Goal: Register for event/course

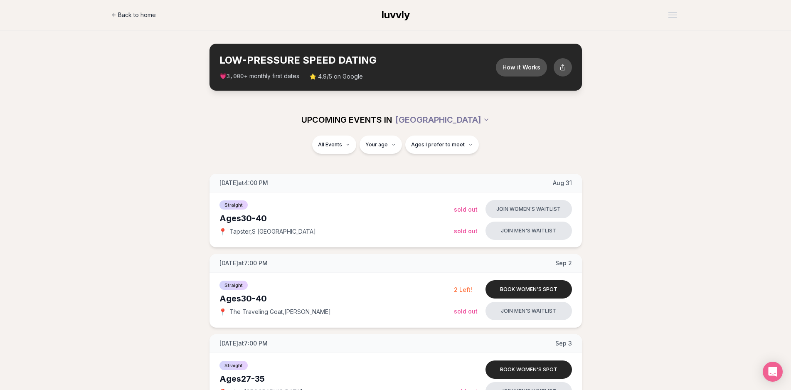
click at [128, 12] on span "Back to home" at bounding box center [137, 15] width 38 height 8
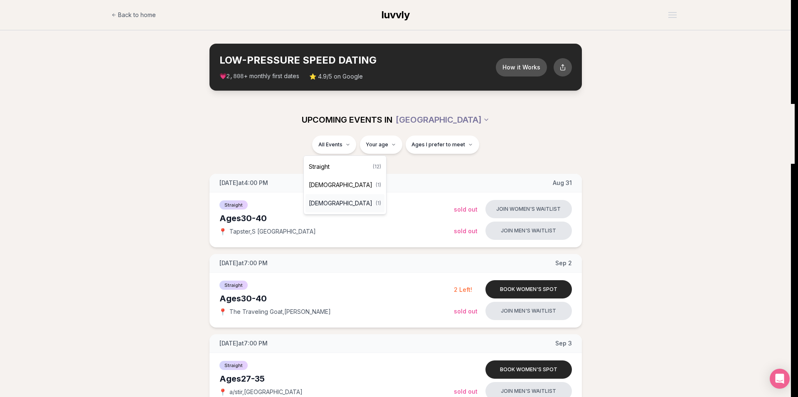
click at [339, 203] on div "[DEMOGRAPHIC_DATA] ( 1 )" at bounding box center [344, 203] width 79 height 18
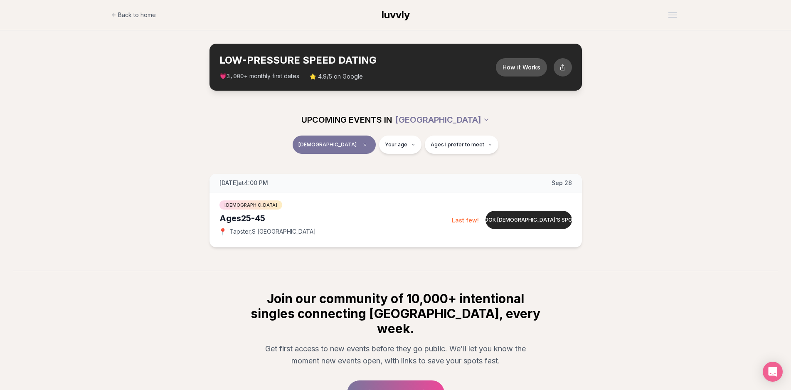
click at [94, 215] on div "[DATE] at 4:00 PM [DATE] Ages [DEMOGRAPHIC_DATA] [DEMOGRAPHIC_DATA] 📍 Tapster ,…" at bounding box center [395, 211] width 764 height 74
click at [524, 217] on button "Book [DEMOGRAPHIC_DATA]'s spot" at bounding box center [528, 220] width 86 height 18
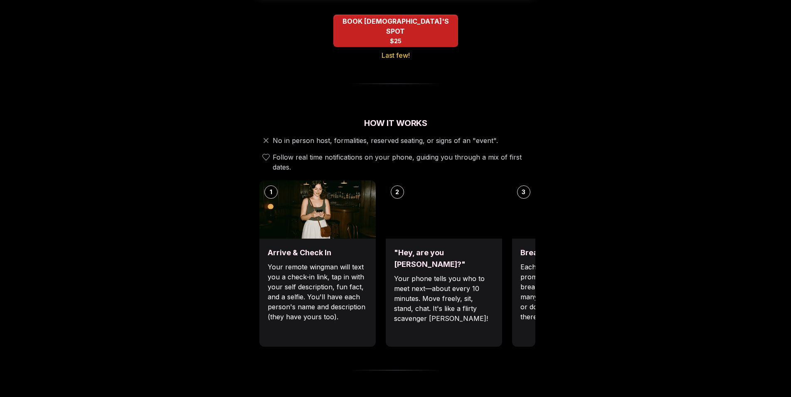
scroll to position [212, 0]
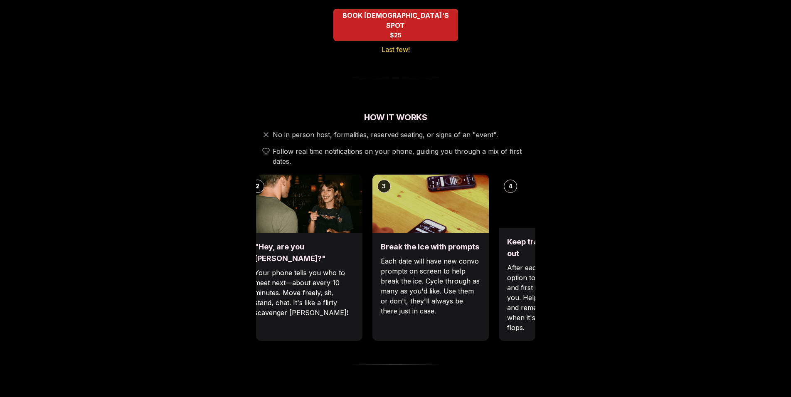
click at [348, 277] on p "Your phone tells you who to meet next—about every 10 minutes. Move freely, sit,…" at bounding box center [304, 293] width 100 height 50
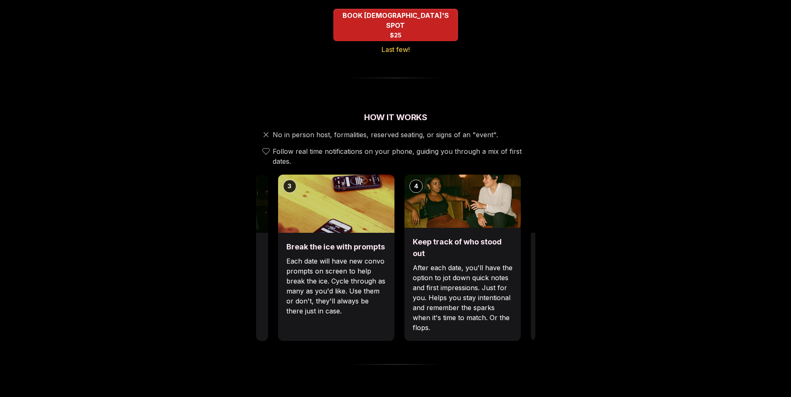
click at [329, 277] on p "Each date will have new convo prompts on screen to help break the ice. Cycle th…" at bounding box center [336, 286] width 100 height 60
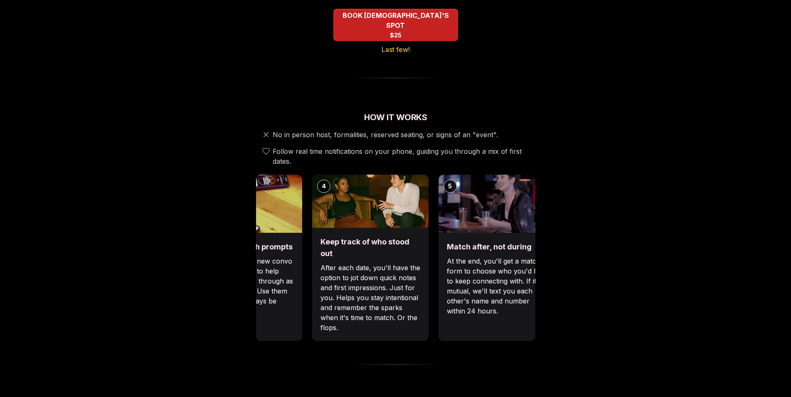
click at [396, 263] on p "After each date, you'll have the option to jot down quick notes and first impre…" at bounding box center [370, 298] width 100 height 70
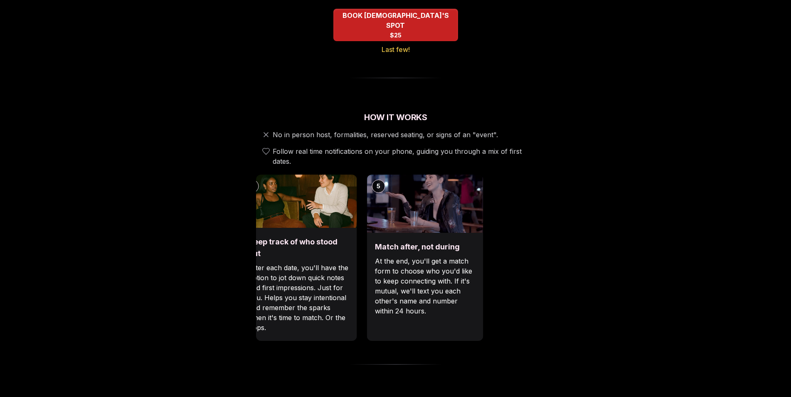
click at [377, 263] on p "At the end, you'll get a match form to choose who you'd like to keep connecting…" at bounding box center [425, 286] width 100 height 60
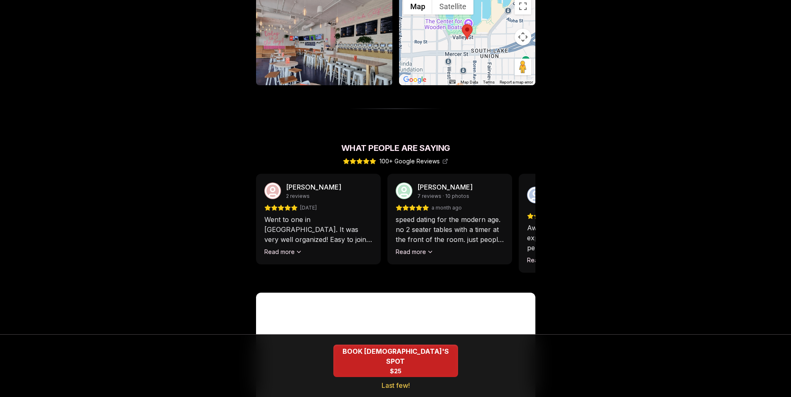
scroll to position [678, 0]
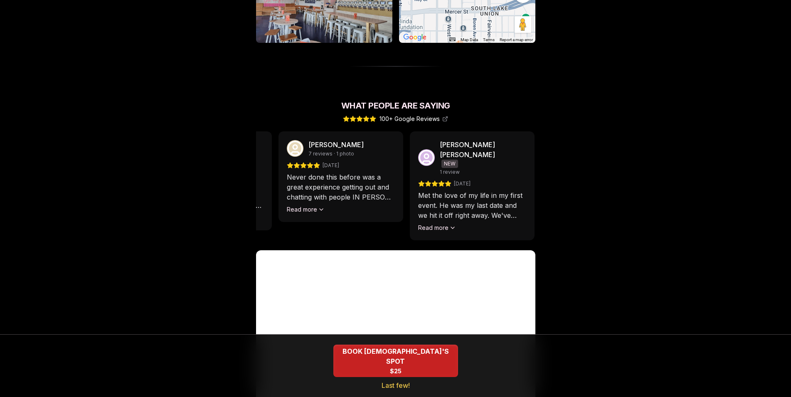
click at [353, 192] on div "Never done this before was a great experience getting out and chatting with peo…" at bounding box center [341, 193] width 108 height 42
